Goal: Task Accomplishment & Management: Manage account settings

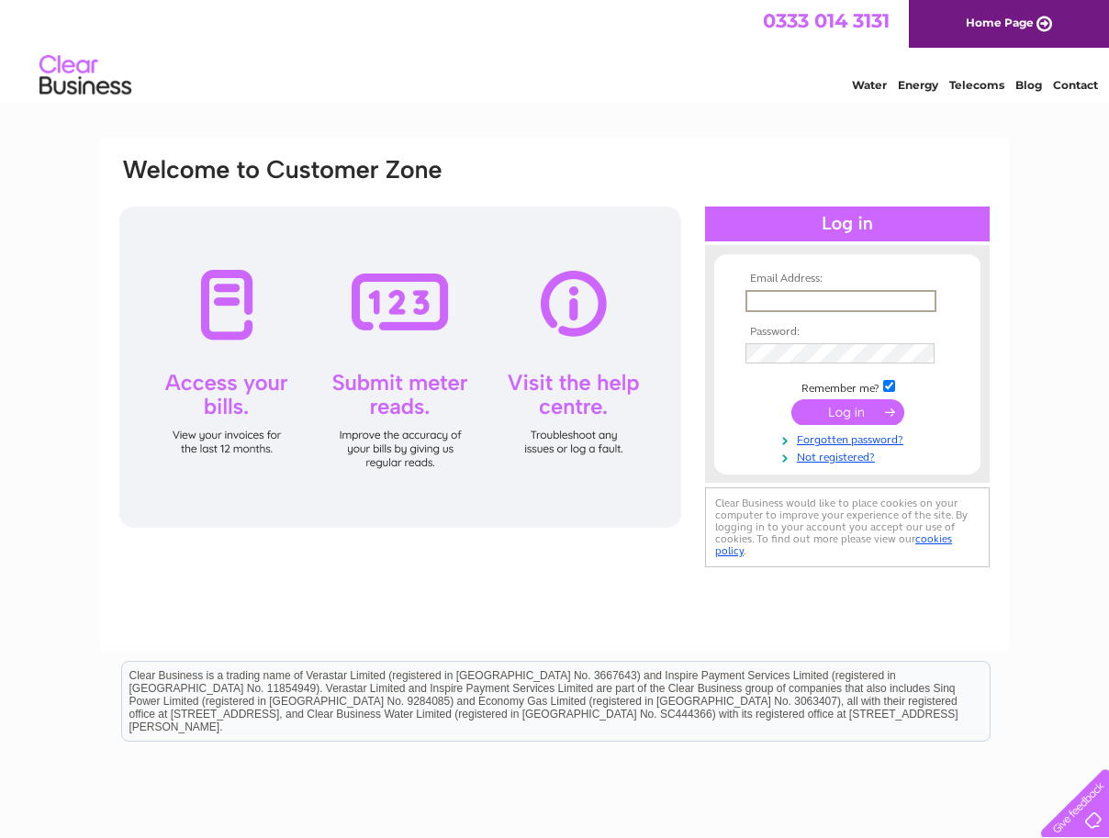
type input "james.coghlan@salvationarmy.org.uk"
click at [859, 415] on input "submit" at bounding box center [847, 412] width 113 height 26
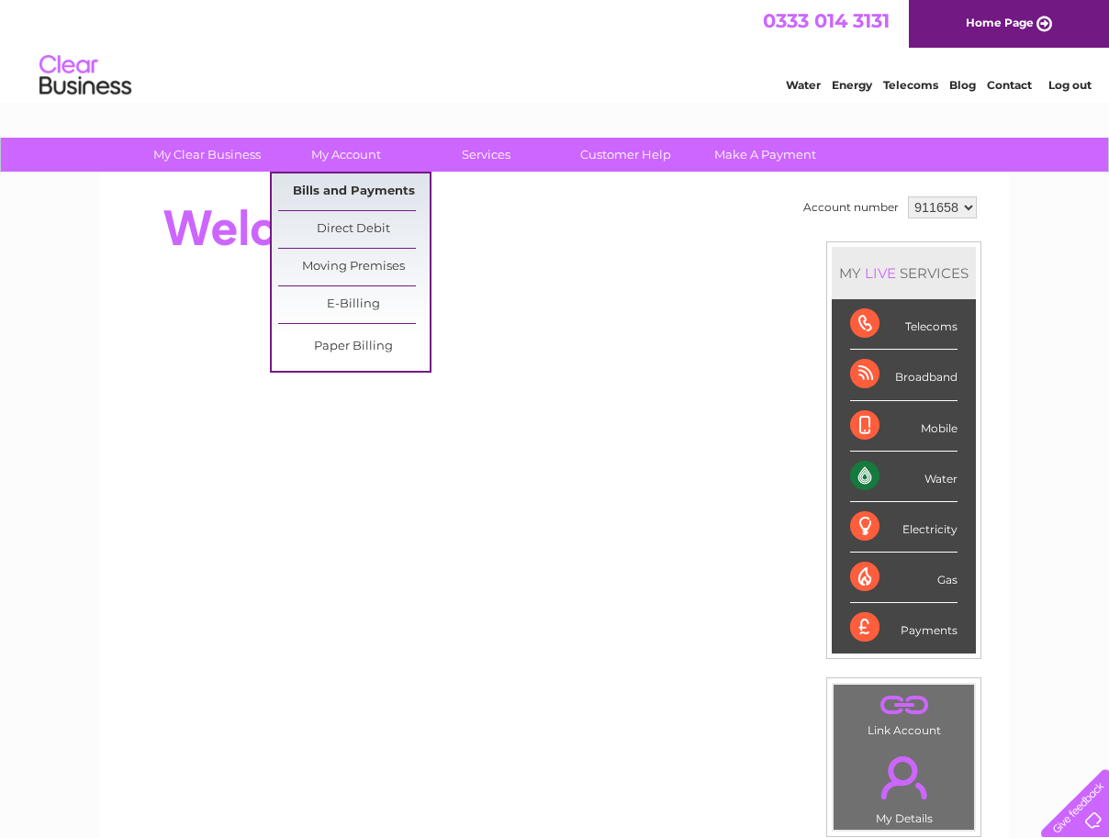
click at [347, 189] on link "Bills and Payments" at bounding box center [353, 191] width 151 height 37
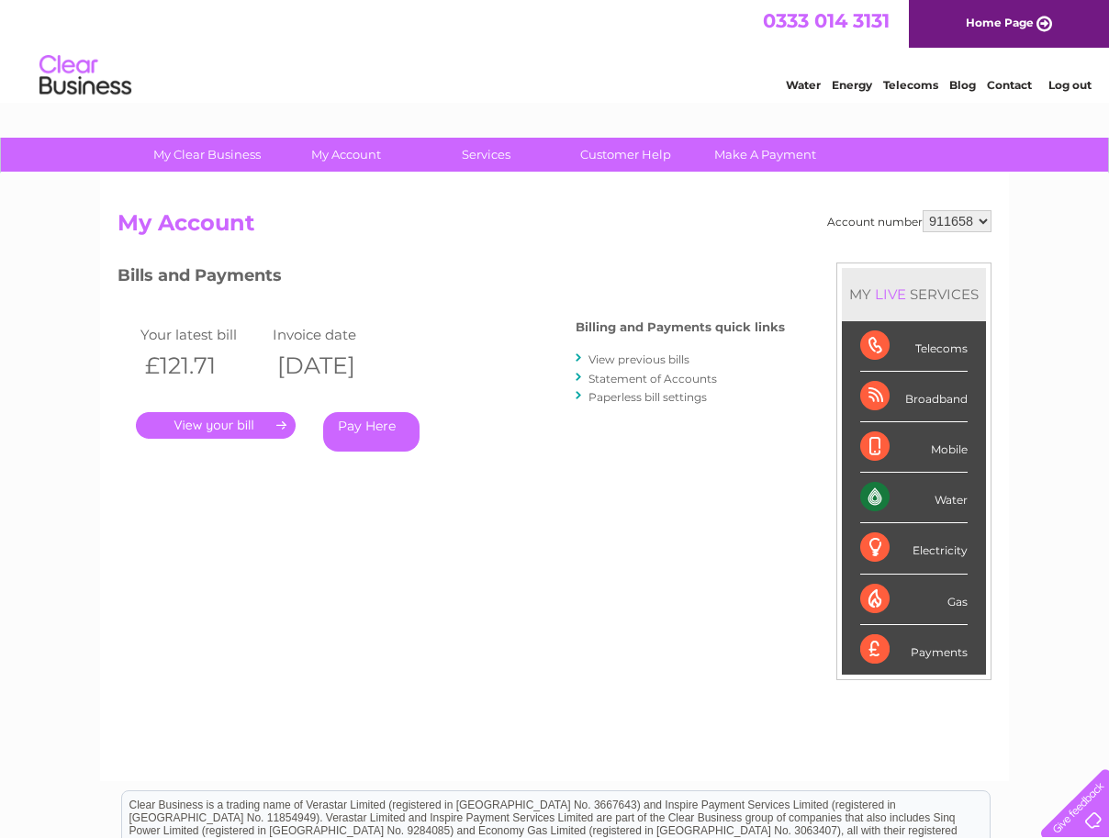
click at [1076, 83] on link "Log out" at bounding box center [1069, 85] width 43 height 14
